Goal: Obtain resource: Download file/media

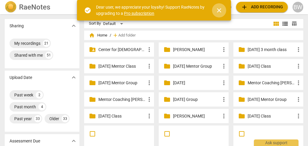
click at [218, 12] on span "close" at bounding box center [218, 10] width 7 height 7
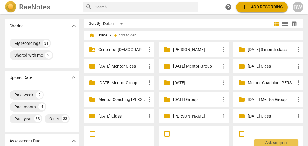
click at [121, 5] on input "text" at bounding box center [145, 7] width 101 height 10
type input "[PERSON_NAME]"
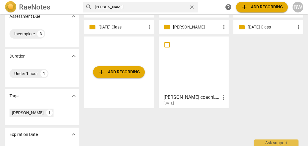
scroll to position [90, 0]
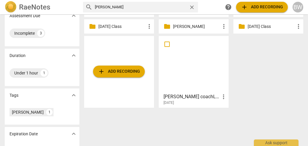
click at [187, 61] on div at bounding box center [194, 64] width 66 height 53
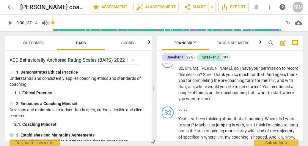
scroll to position [6, 0]
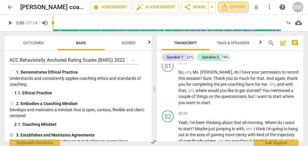
click at [235, 6] on span "Export" at bounding box center [233, 7] width 25 height 7
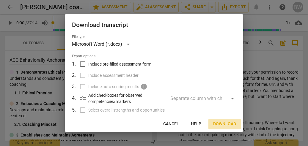
click at [221, 124] on span "Download" at bounding box center [224, 124] width 23 height 6
